Goal: Information Seeking & Learning: Learn about a topic

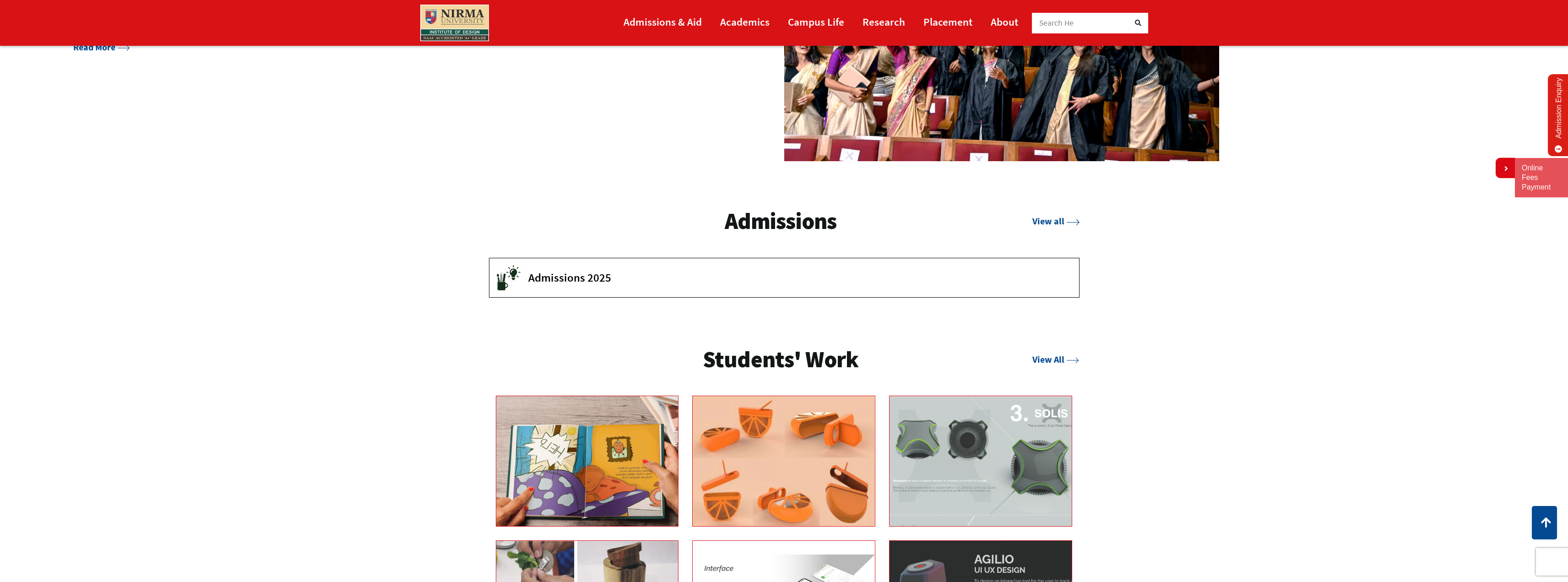
scroll to position [1831, 0]
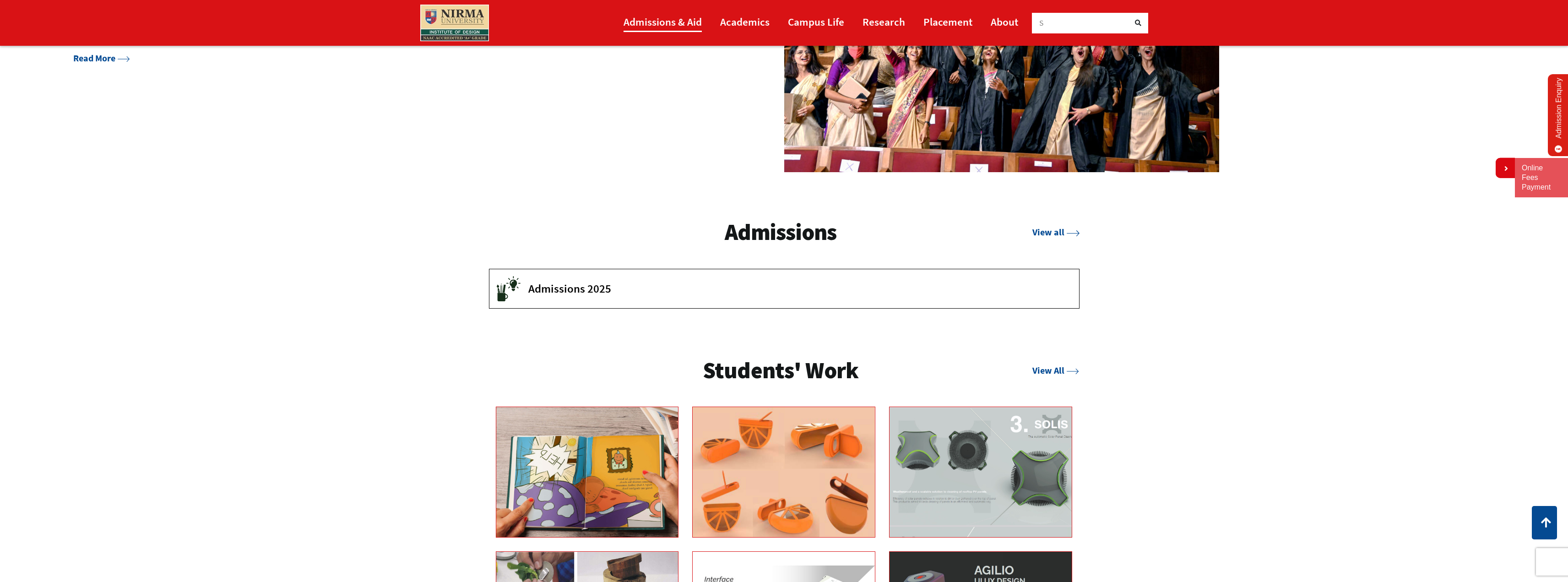
click at [653, 19] on link "Admissions & Aid" at bounding box center [662, 22] width 79 height 21
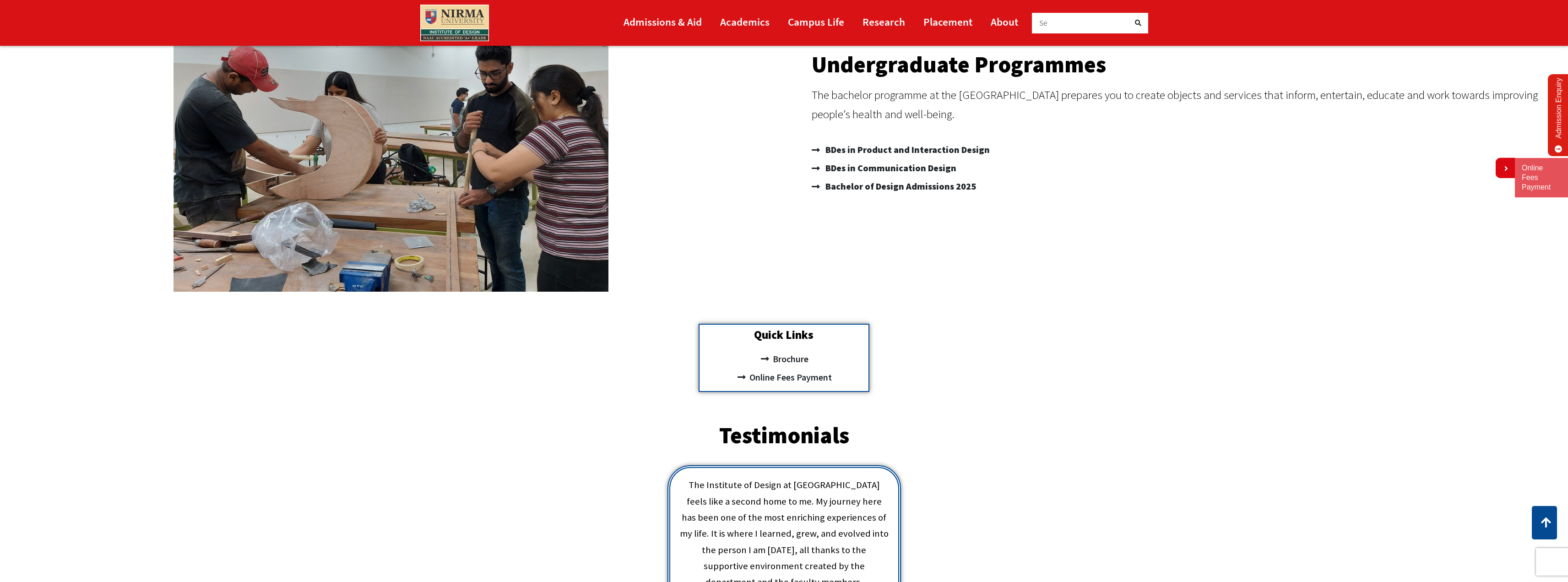
scroll to position [93, 0]
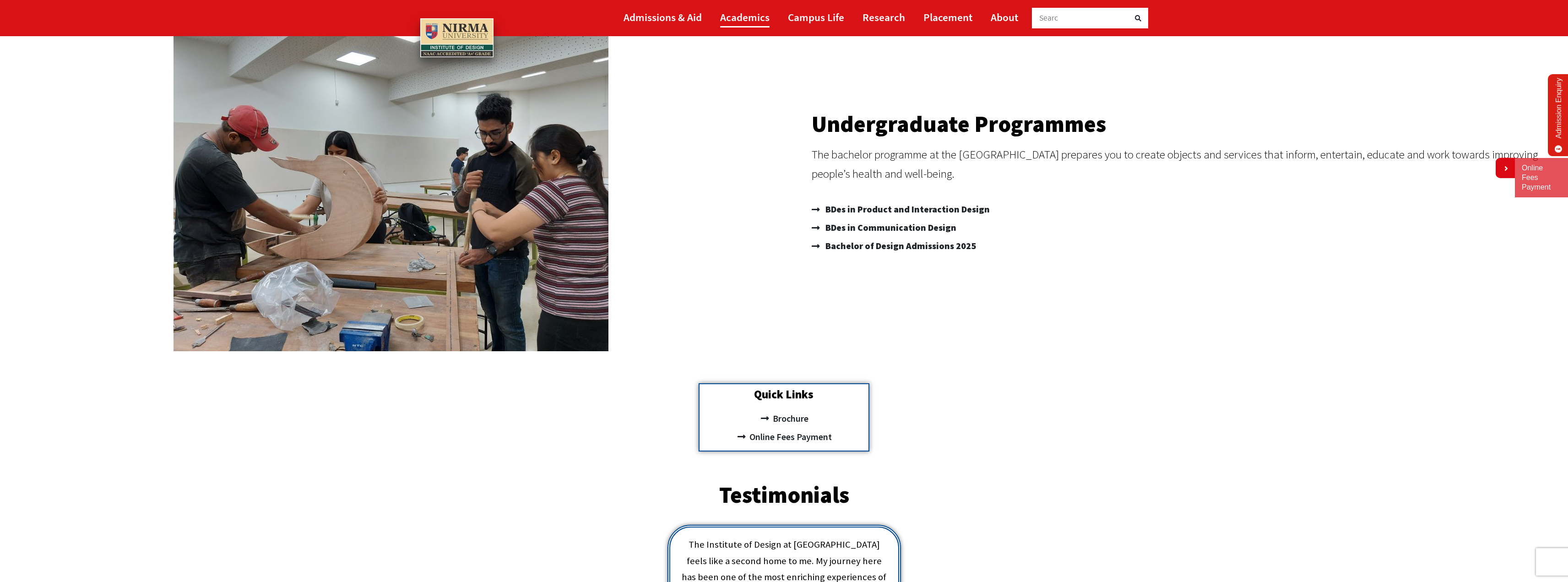
click at [741, 19] on link "Academics" at bounding box center [744, 17] width 49 height 21
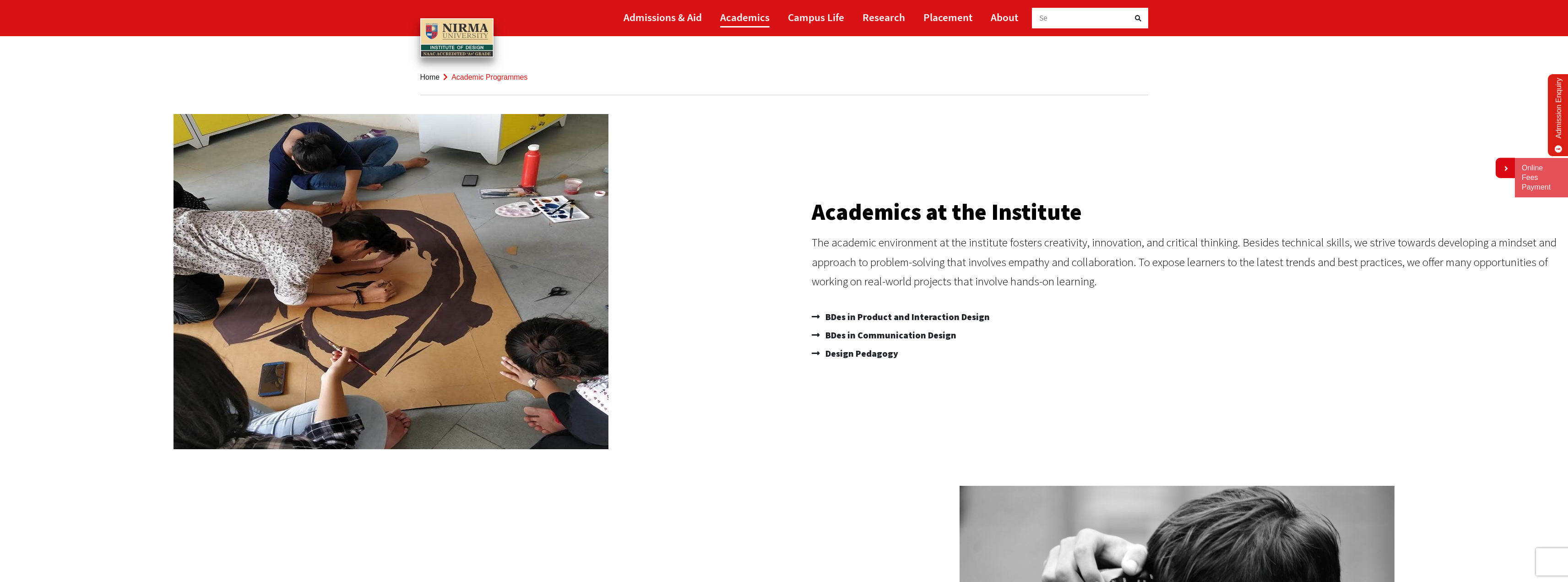
click at [755, 18] on link "Academics" at bounding box center [744, 17] width 49 height 21
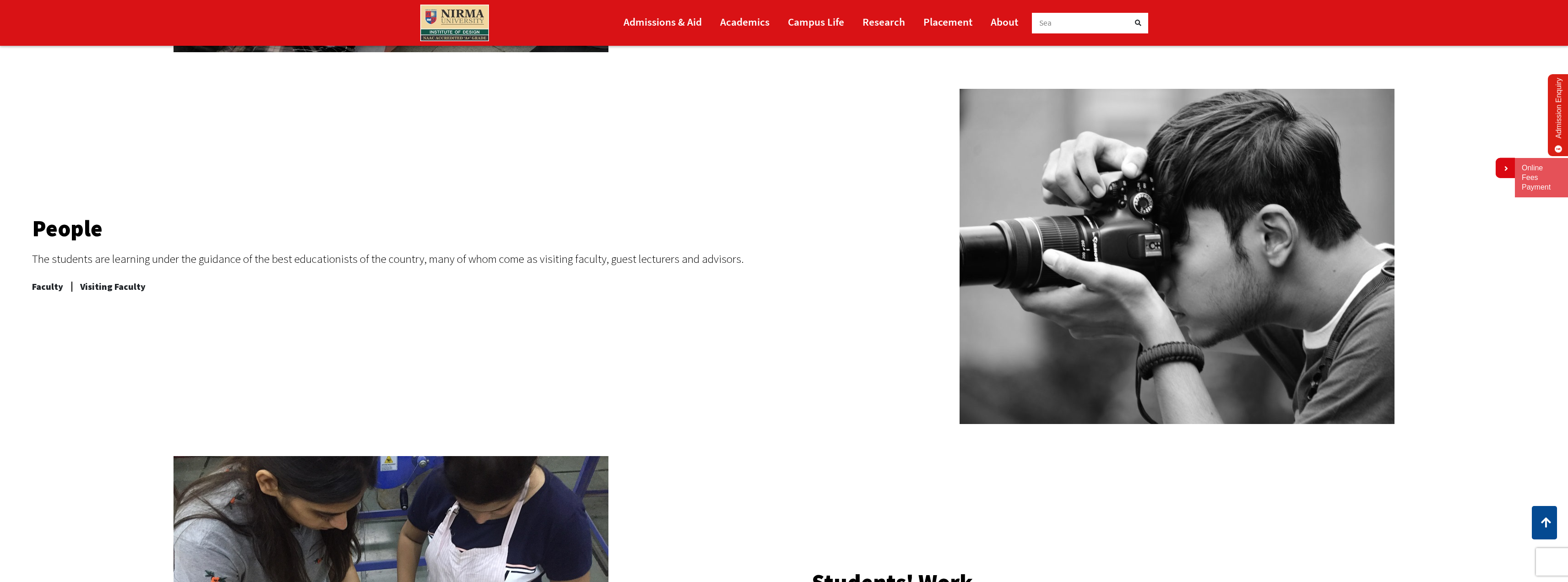
scroll to position [366, 0]
